Goal: Task Accomplishment & Management: Use online tool/utility

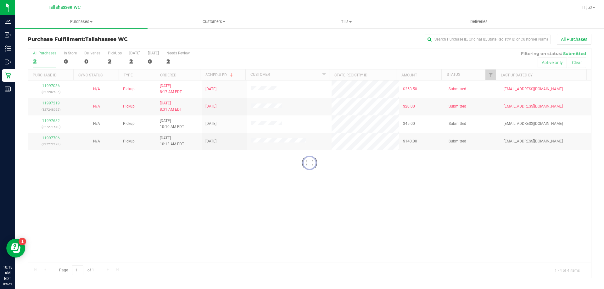
click at [201, 257] on div at bounding box center [309, 162] width 563 height 229
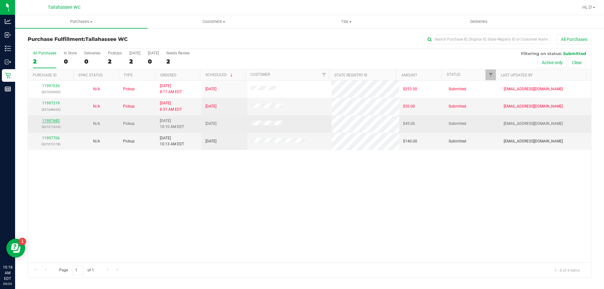
click at [53, 121] on link "11997682" at bounding box center [51, 121] width 18 height 4
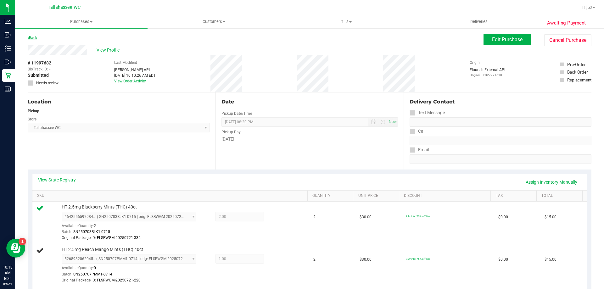
click at [33, 38] on link "Back" at bounding box center [32, 38] width 9 height 4
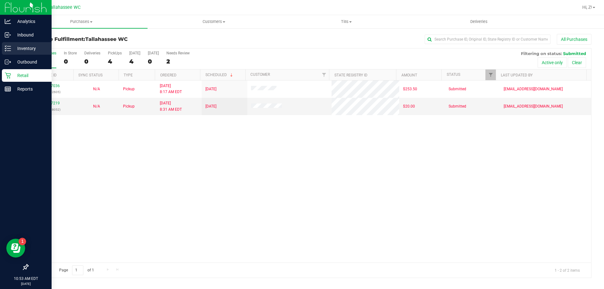
click at [9, 46] on line at bounding box center [8, 46] width 3 height 0
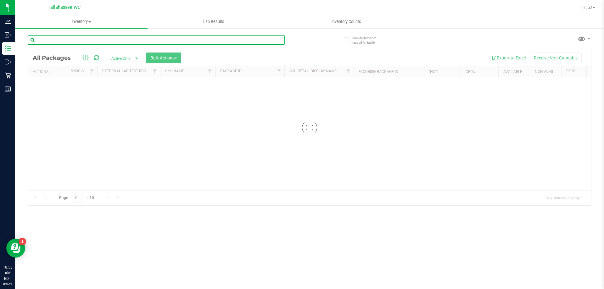
click at [104, 44] on input "text" at bounding box center [156, 39] width 257 height 9
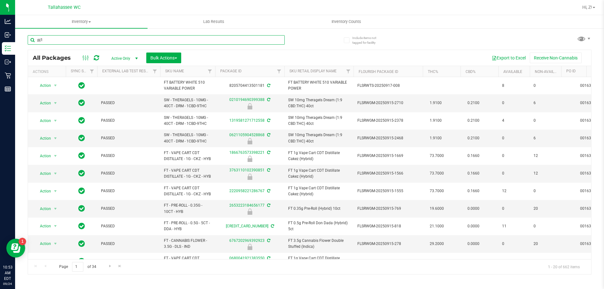
type input "pj1"
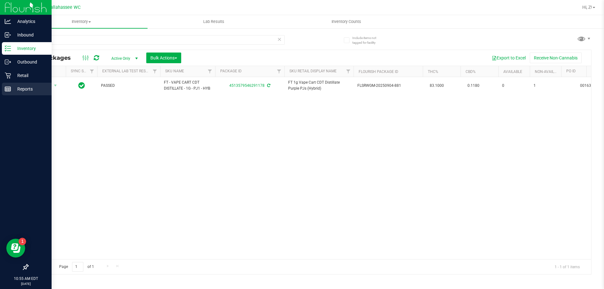
click at [32, 85] on p "Reports" at bounding box center [30, 89] width 38 height 8
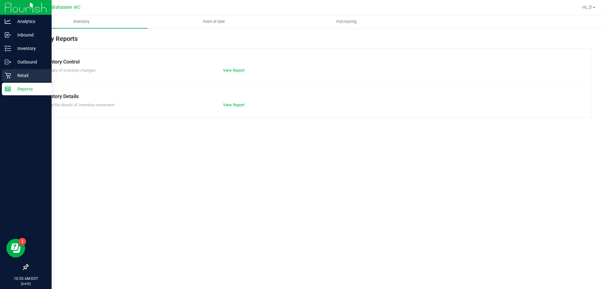
click at [25, 74] on p "Retail" at bounding box center [30, 76] width 38 height 8
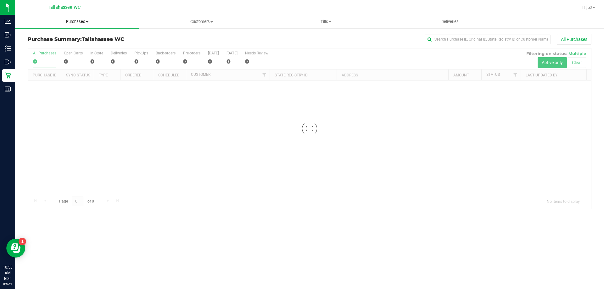
click at [74, 21] on span "Purchases" at bounding box center [77, 22] width 124 height 6
click at [50, 43] on span "Fulfillment" at bounding box center [34, 45] width 39 height 5
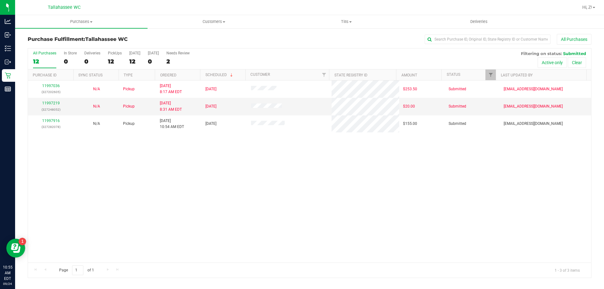
click at [113, 203] on div "11997036 (327202605) N/A Pickup [DATE] 8:17 AM EDT 9/24/2025 $253.50 Submitted …" at bounding box center [309, 172] width 563 height 182
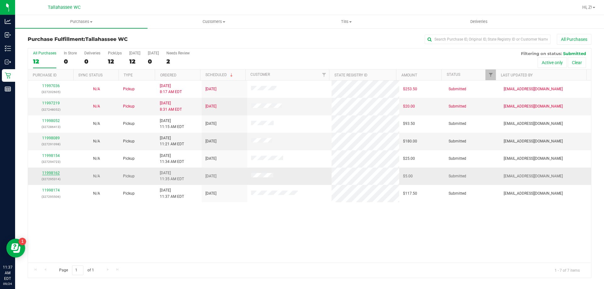
click at [56, 174] on link "11998162" at bounding box center [51, 173] width 18 height 4
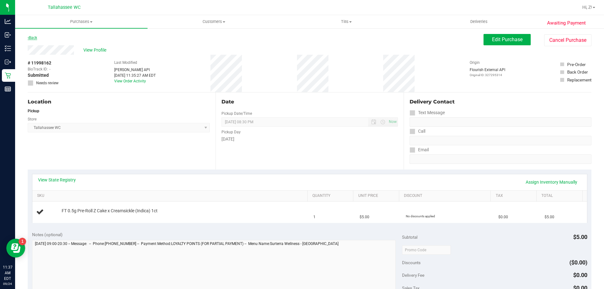
click at [37, 38] on link "Back" at bounding box center [32, 38] width 9 height 4
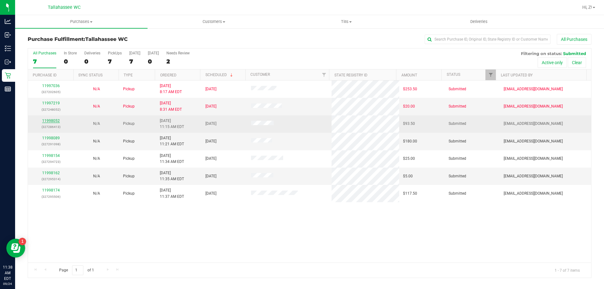
click at [58, 119] on link "11998052" at bounding box center [51, 121] width 18 height 4
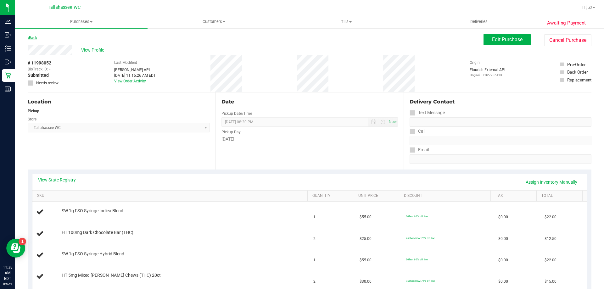
click at [36, 37] on link "Back" at bounding box center [32, 38] width 9 height 4
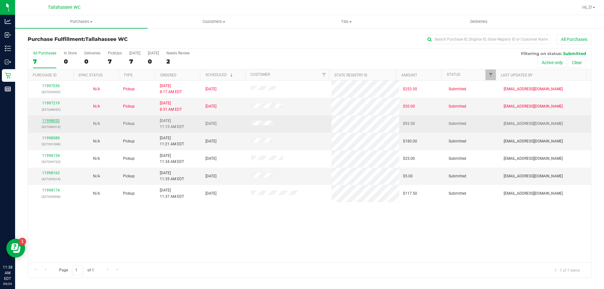
click at [59, 121] on link "11998052" at bounding box center [51, 121] width 18 height 4
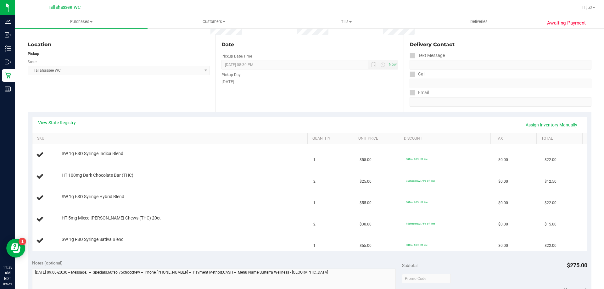
scroll to position [63, 0]
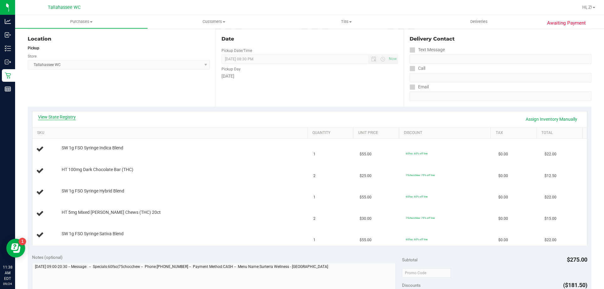
click at [58, 116] on link "View State Registry" at bounding box center [57, 117] width 38 height 6
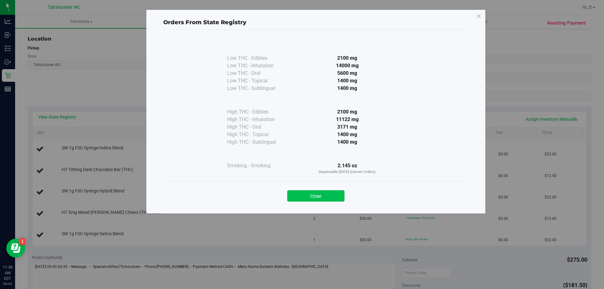
click at [314, 198] on button "Close" at bounding box center [315, 195] width 57 height 11
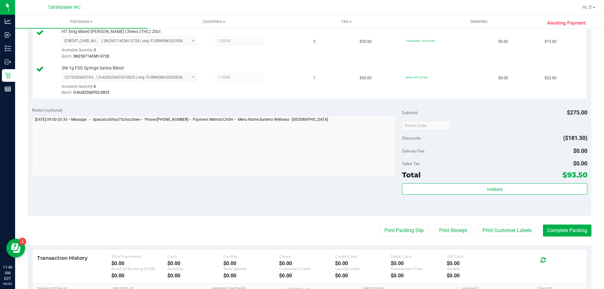
scroll to position [315, 0]
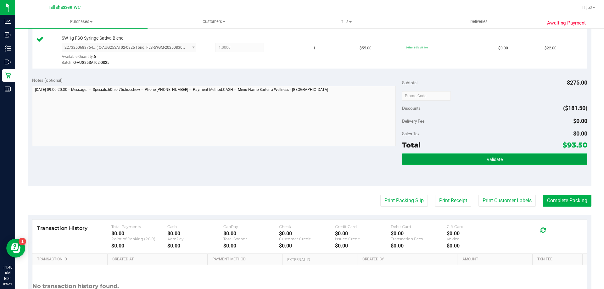
click at [453, 161] on button "Validate" at bounding box center [494, 159] width 185 height 11
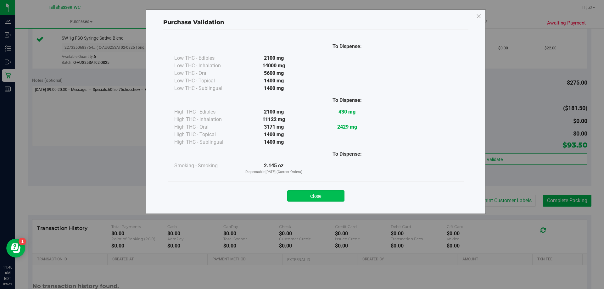
click at [313, 199] on button "Close" at bounding box center [315, 195] width 57 height 11
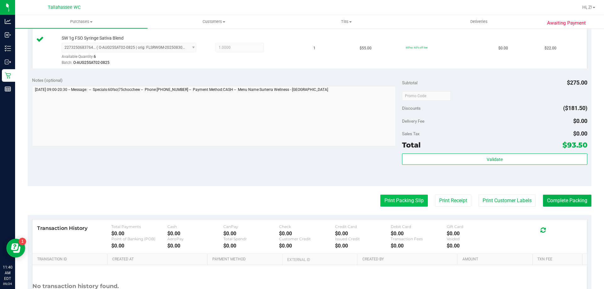
click at [420, 203] on button "Print Packing Slip" at bounding box center [404, 201] width 48 height 12
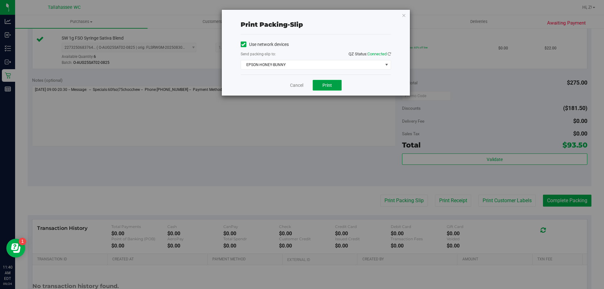
click at [338, 83] on button "Print" at bounding box center [327, 85] width 29 height 11
click at [404, 15] on icon "button" at bounding box center [404, 15] width 4 height 8
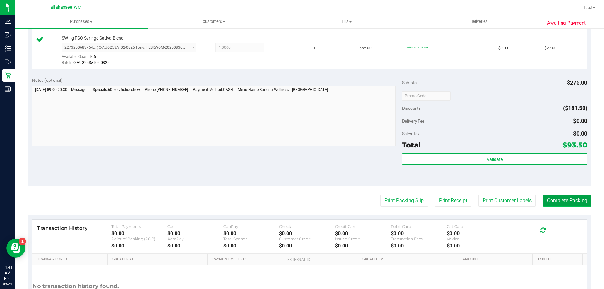
click at [573, 204] on button "Complete Packing" at bounding box center [567, 201] width 48 height 12
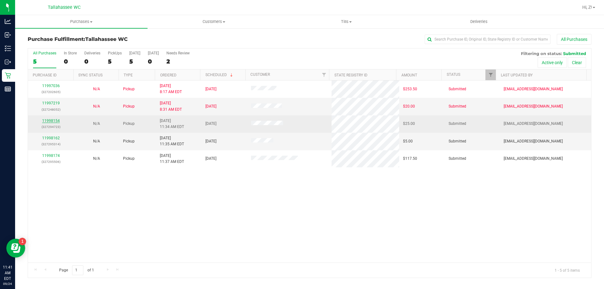
click at [53, 120] on link "11998154" at bounding box center [51, 121] width 18 height 4
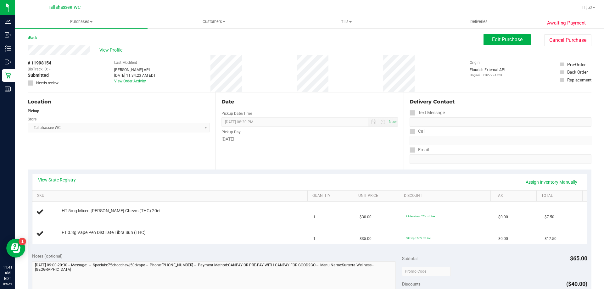
click at [45, 180] on link "View State Registry" at bounding box center [57, 180] width 38 height 6
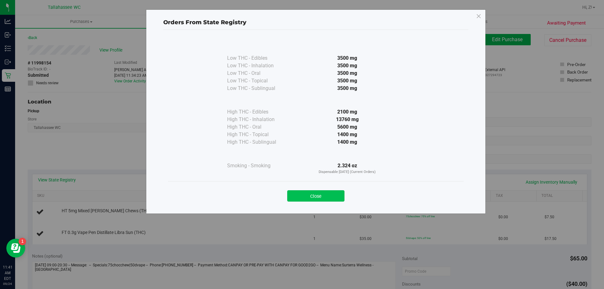
click at [334, 195] on button "Close" at bounding box center [315, 195] width 57 height 11
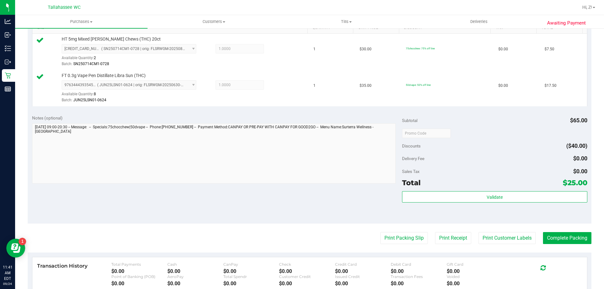
scroll to position [220, 0]
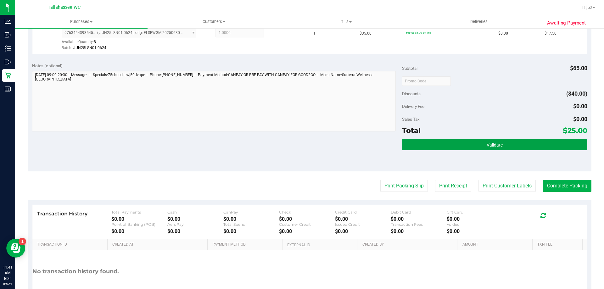
click at [516, 148] on button "Validate" at bounding box center [494, 144] width 185 height 11
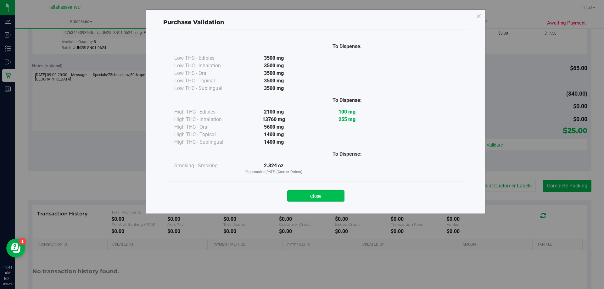
click at [304, 196] on button "Close" at bounding box center [315, 195] width 57 height 11
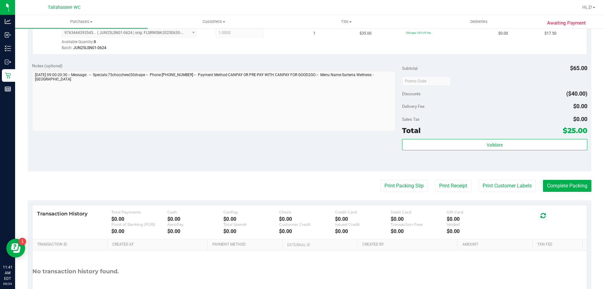
click at [407, 195] on purchase-details "Back Edit Purchase Cancel Purchase View Profile # 11998154 BioTrack ID: - Submi…" at bounding box center [310, 66] width 564 height 504
click at [405, 189] on button "Print Packing Slip" at bounding box center [404, 186] width 48 height 12
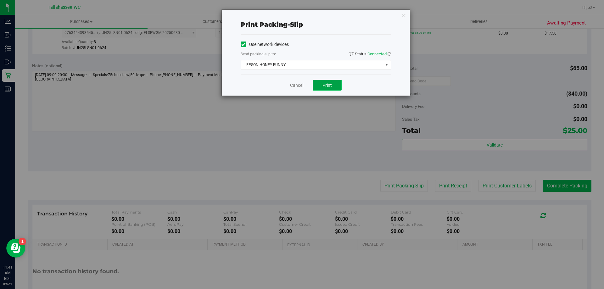
click at [321, 82] on button "Print" at bounding box center [327, 85] width 29 height 11
click at [403, 15] on icon "button" at bounding box center [404, 15] width 4 height 8
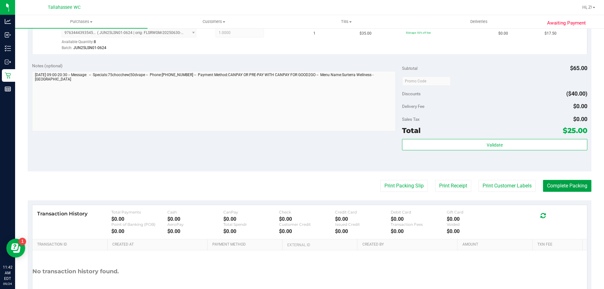
click at [568, 186] on button "Complete Packing" at bounding box center [567, 186] width 48 height 12
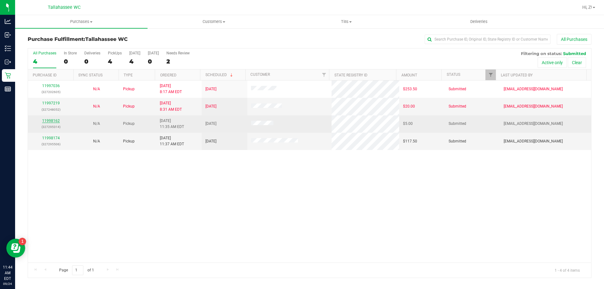
click at [47, 120] on link "11998162" at bounding box center [51, 121] width 18 height 4
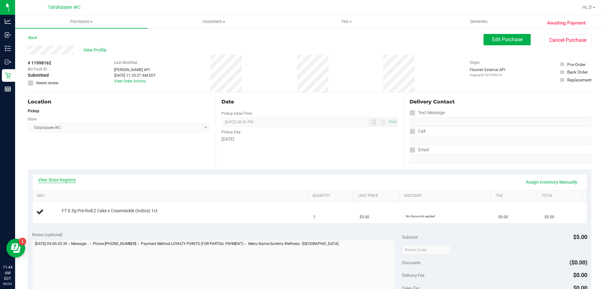
click at [68, 179] on link "View State Registry" at bounding box center [57, 180] width 38 height 6
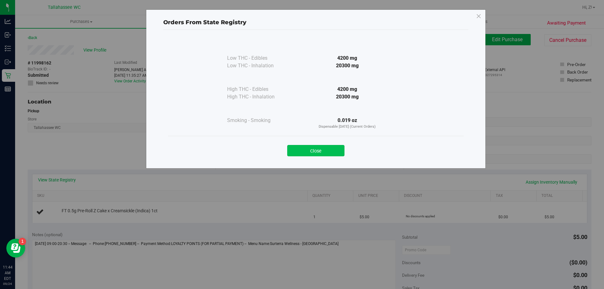
click at [323, 150] on button "Close" at bounding box center [315, 150] width 57 height 11
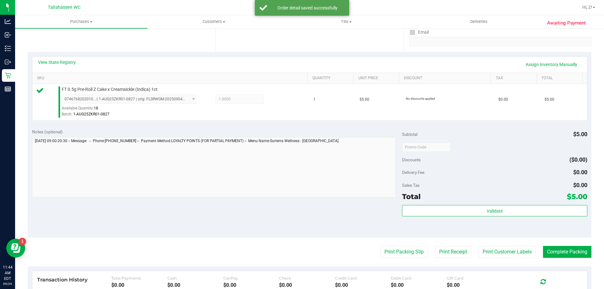
scroll to position [126, 0]
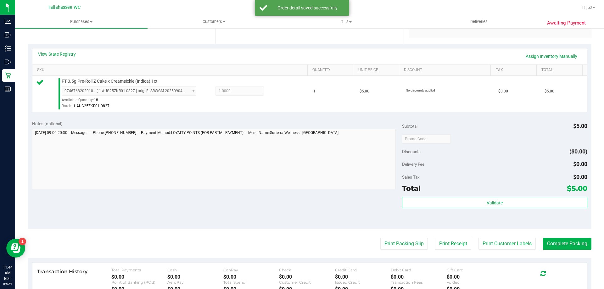
click at [497, 211] on div "Validate" at bounding box center [494, 211] width 185 height 28
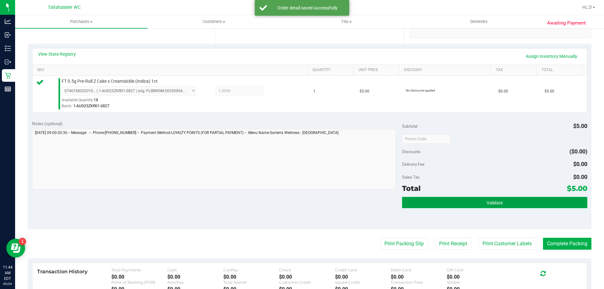
click at [495, 202] on span "Validate" at bounding box center [495, 202] width 16 height 5
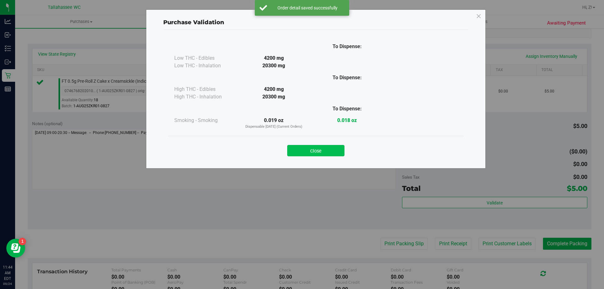
click at [313, 154] on button "Close" at bounding box center [315, 150] width 57 height 11
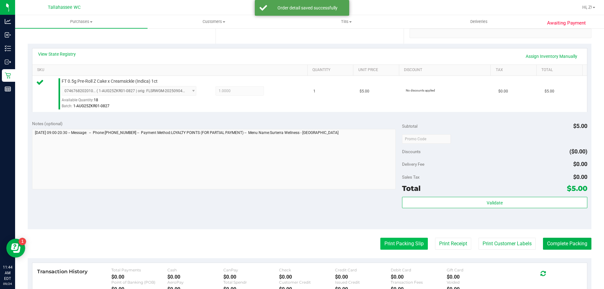
click at [394, 239] on button "Print Packing Slip" at bounding box center [404, 244] width 48 height 12
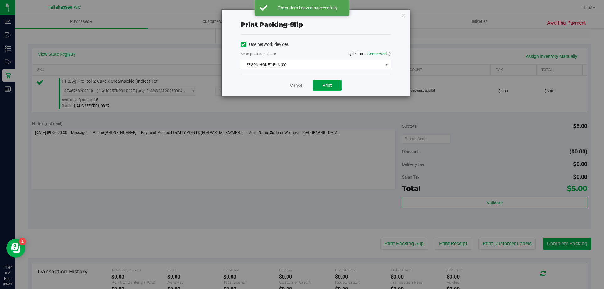
click at [322, 83] on button "Print" at bounding box center [327, 85] width 29 height 11
click at [403, 16] on icon "button" at bounding box center [404, 15] width 4 height 8
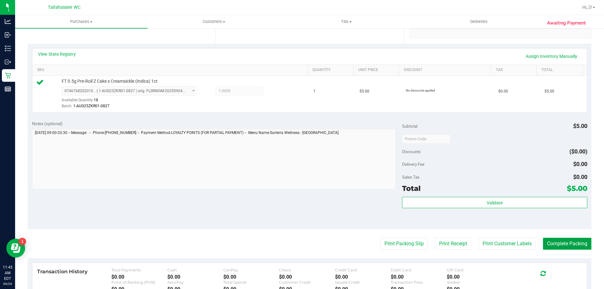
click at [567, 243] on button "Complete Packing" at bounding box center [567, 244] width 48 height 12
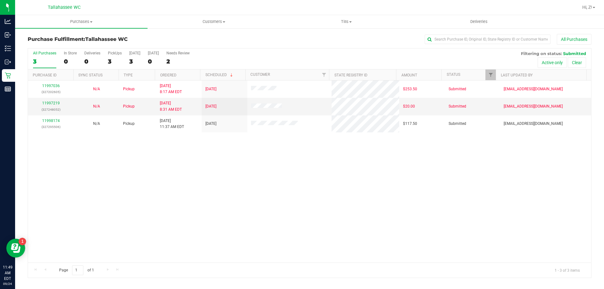
click at [189, 175] on div "11997036 (327202605) N/A Pickup [DATE] 8:17 AM EDT 9/24/2025 $253.50 Submitted …" at bounding box center [309, 172] width 563 height 182
